Goal: Find specific page/section: Find specific page/section

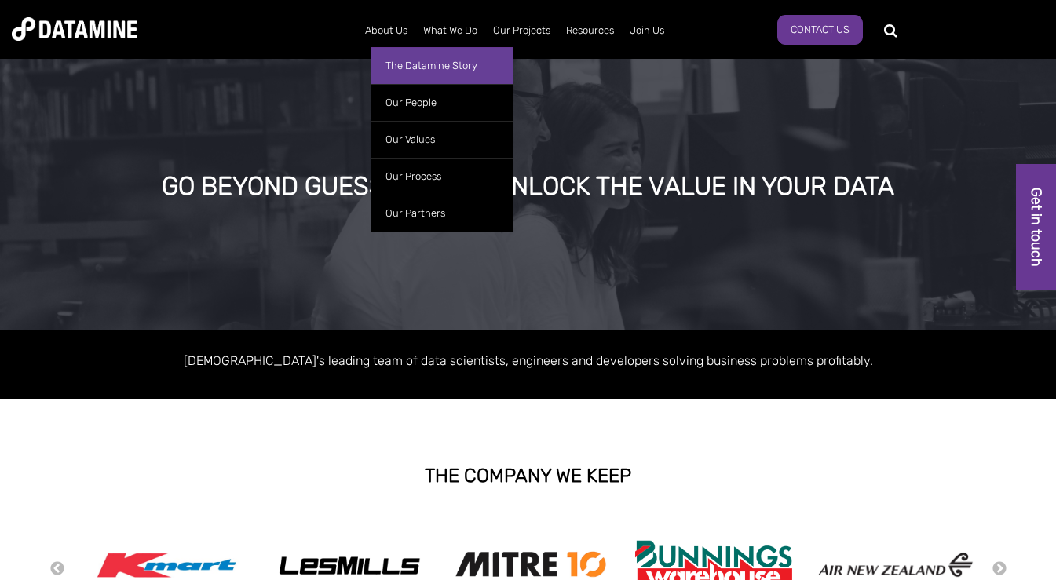
click at [410, 72] on link "The Datamine Story" at bounding box center [441, 65] width 141 height 37
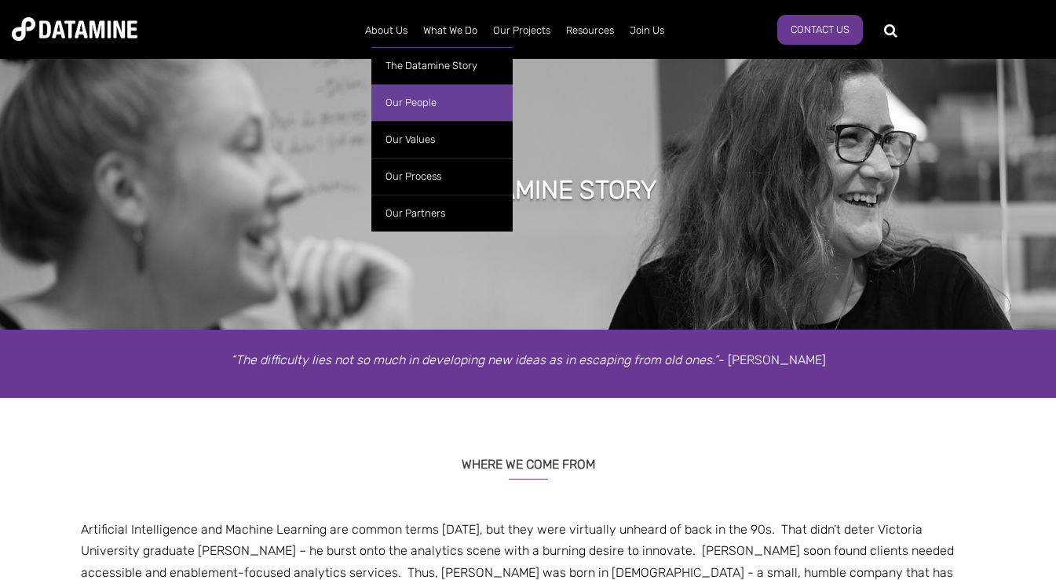
click at [400, 107] on link "Our People" at bounding box center [441, 102] width 141 height 37
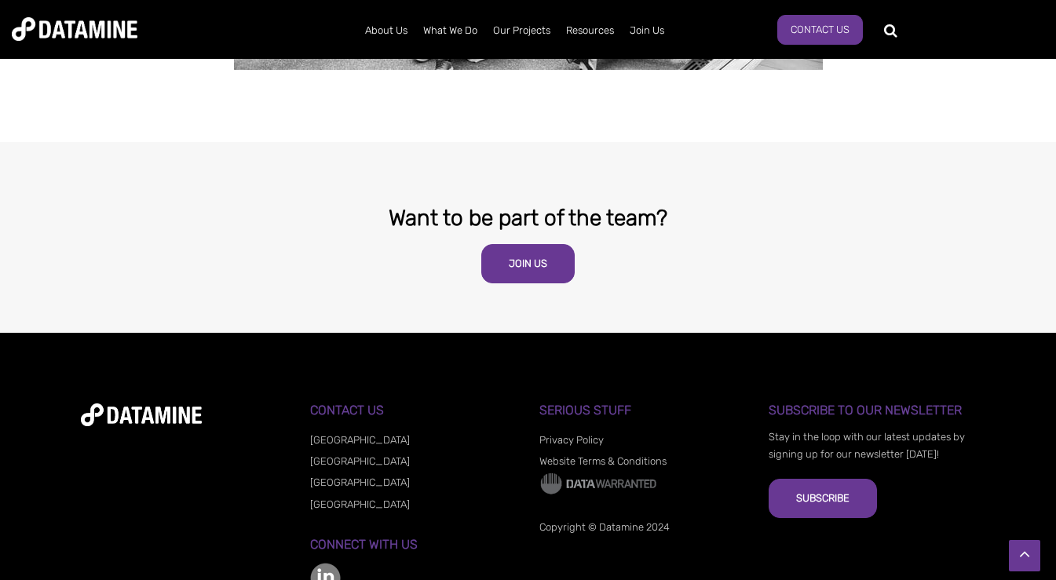
scroll to position [3136, 0]
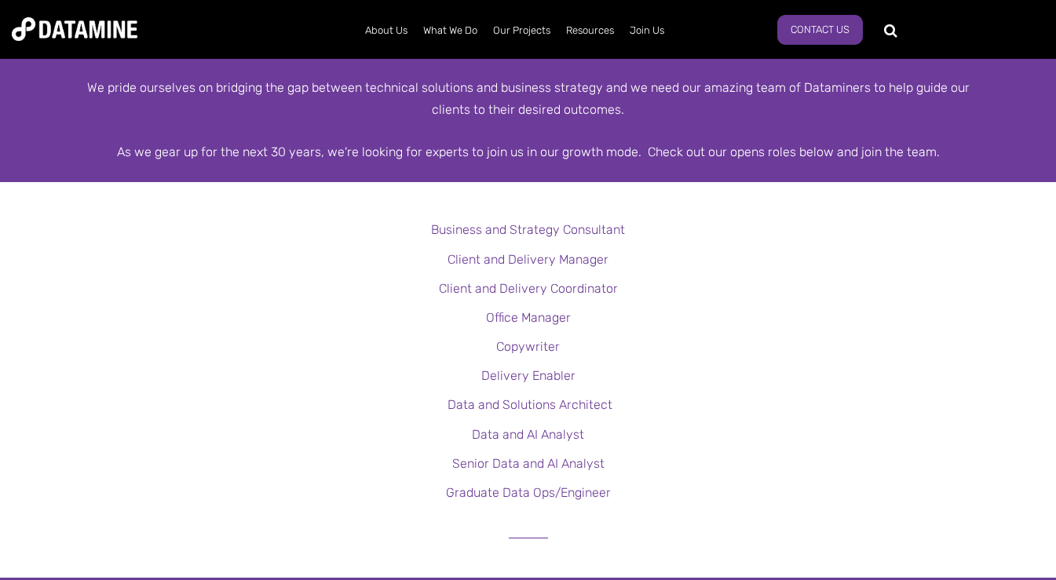
scroll to position [316, 0]
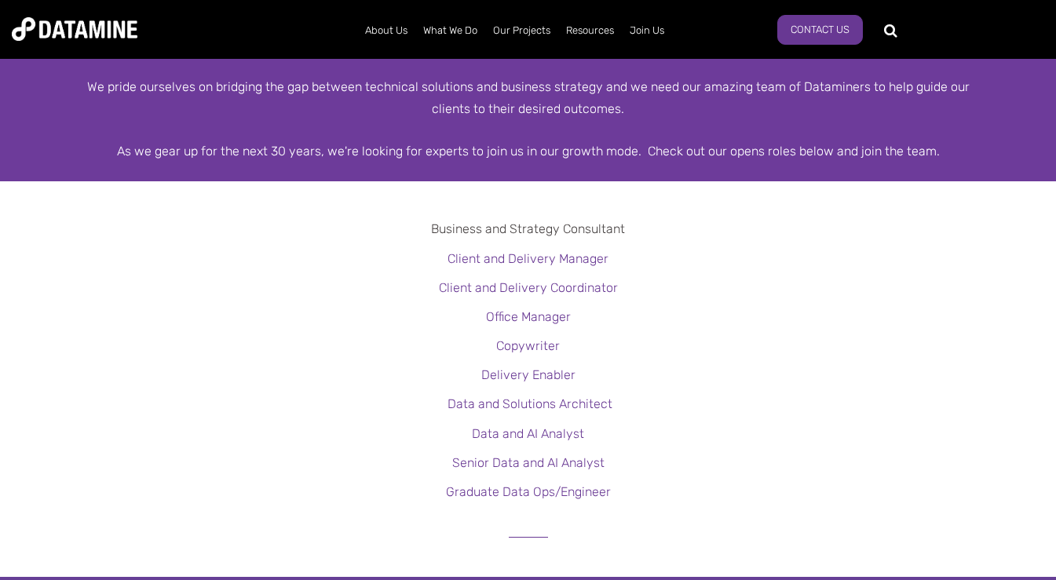
click at [524, 234] on link "Business and Strategy Consultant" at bounding box center [528, 228] width 194 height 15
